Goal: Task Accomplishment & Management: Manage account settings

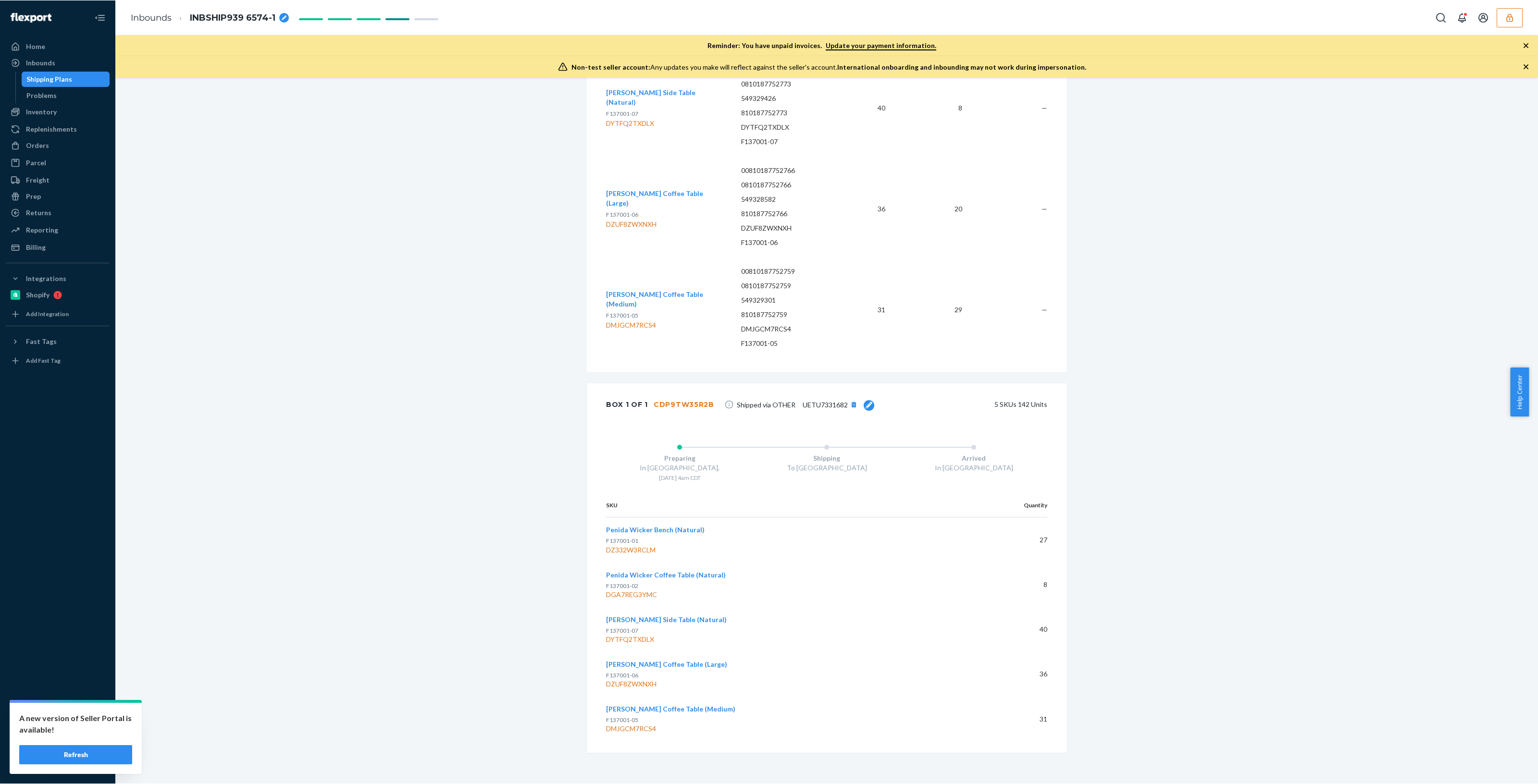
scroll to position [496, 0]
click at [769, 12] on button "button" at bounding box center [1510, 17] width 26 height 19
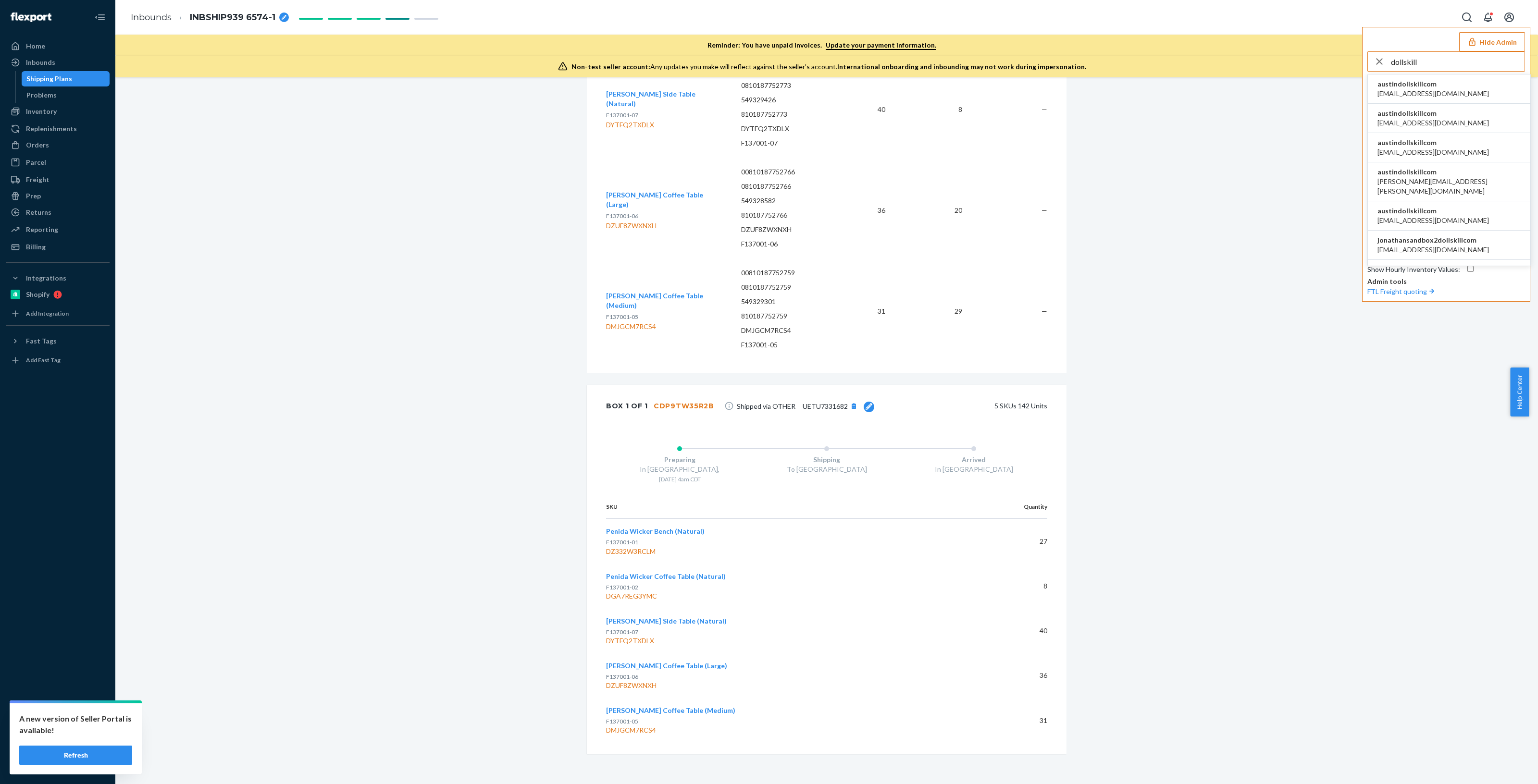
type input "dollskill"
click at [769, 89] on li "austindollskillcom alyssa@dollskill.com" at bounding box center [1449, 89] width 162 height 29
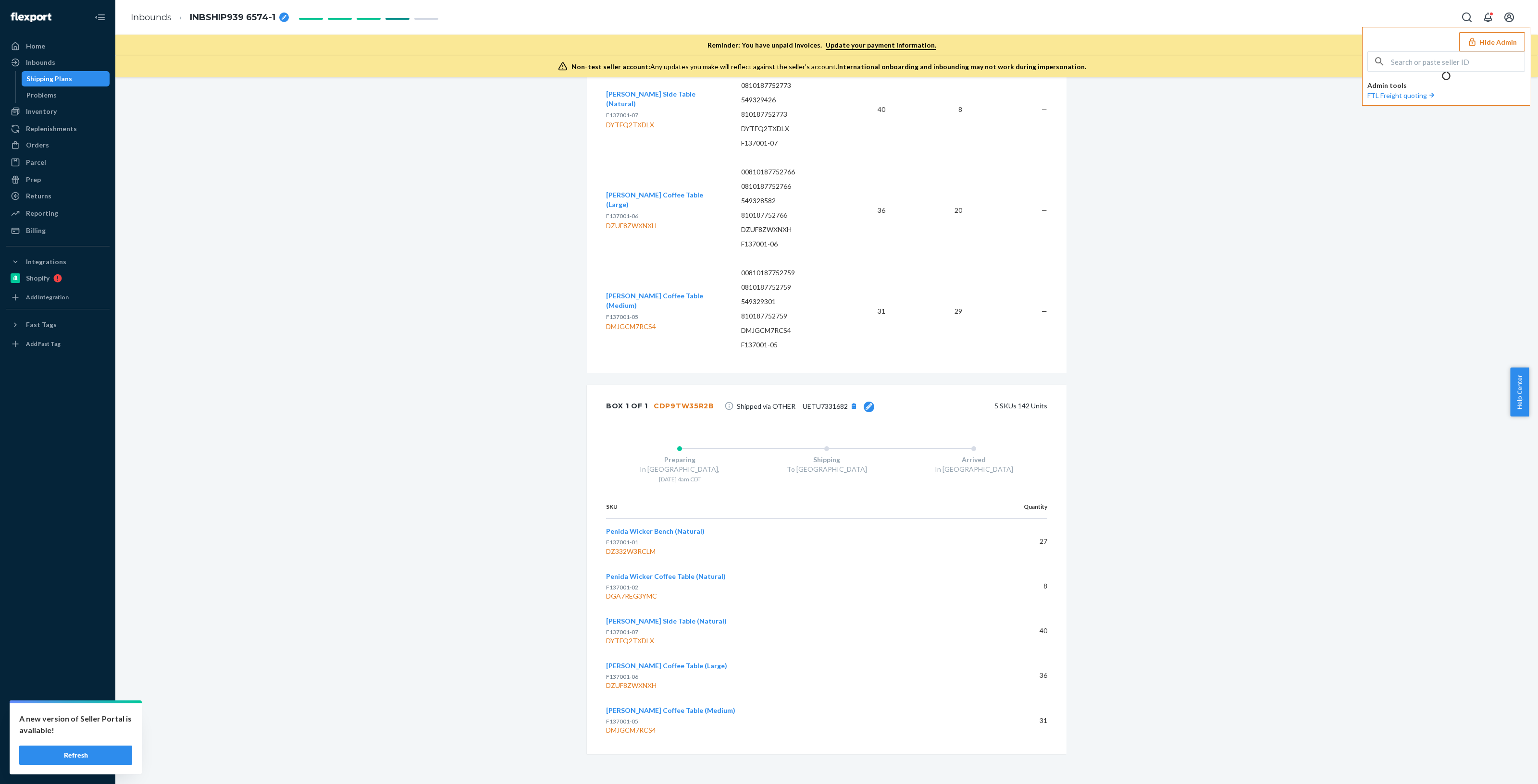
scroll to position [0, 0]
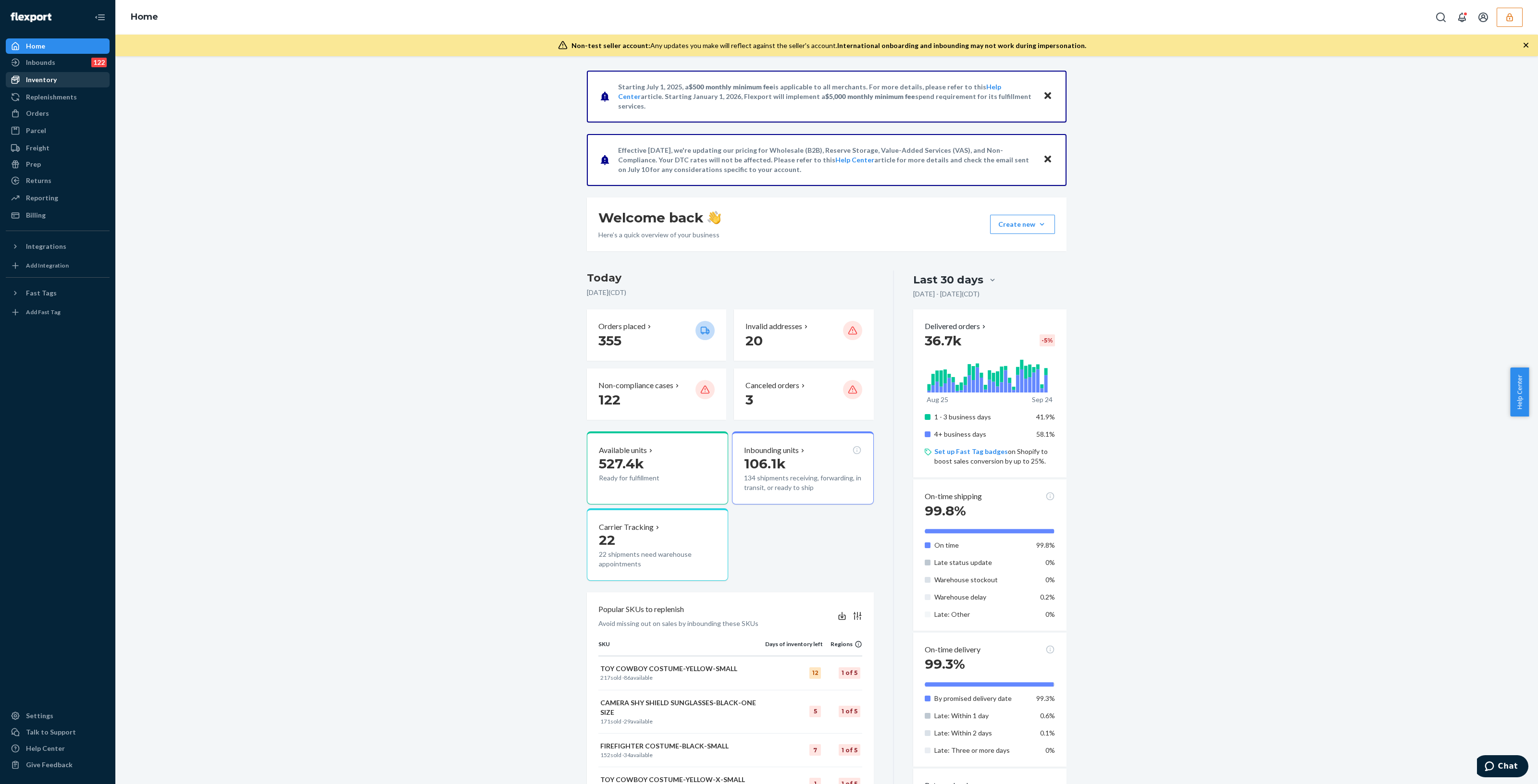
click at [66, 73] on div "Inventory" at bounding box center [58, 80] width 102 height 14
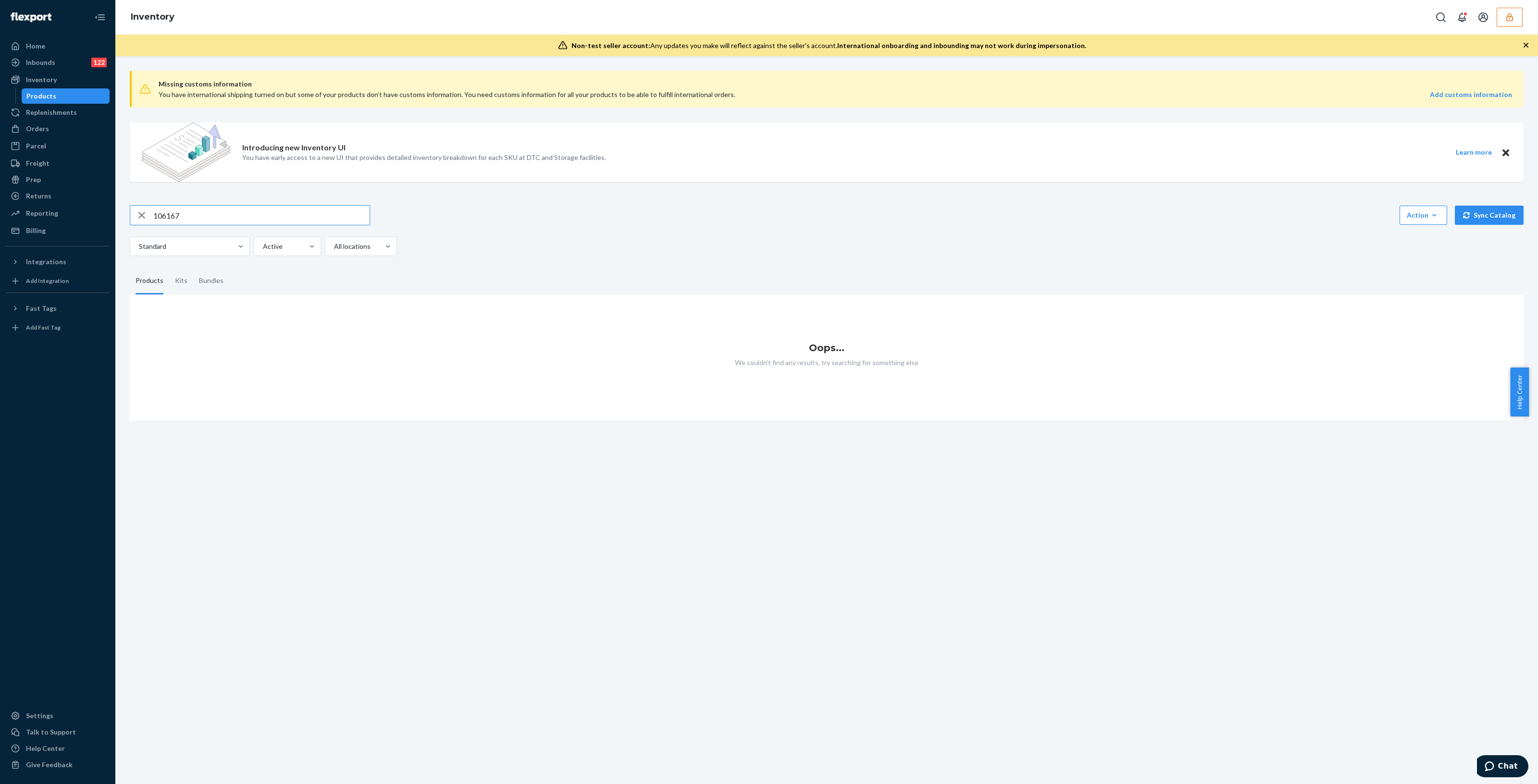
click at [210, 216] on input "106167" at bounding box center [262, 215] width 216 height 19
type input "1"
